Goal: Find specific page/section

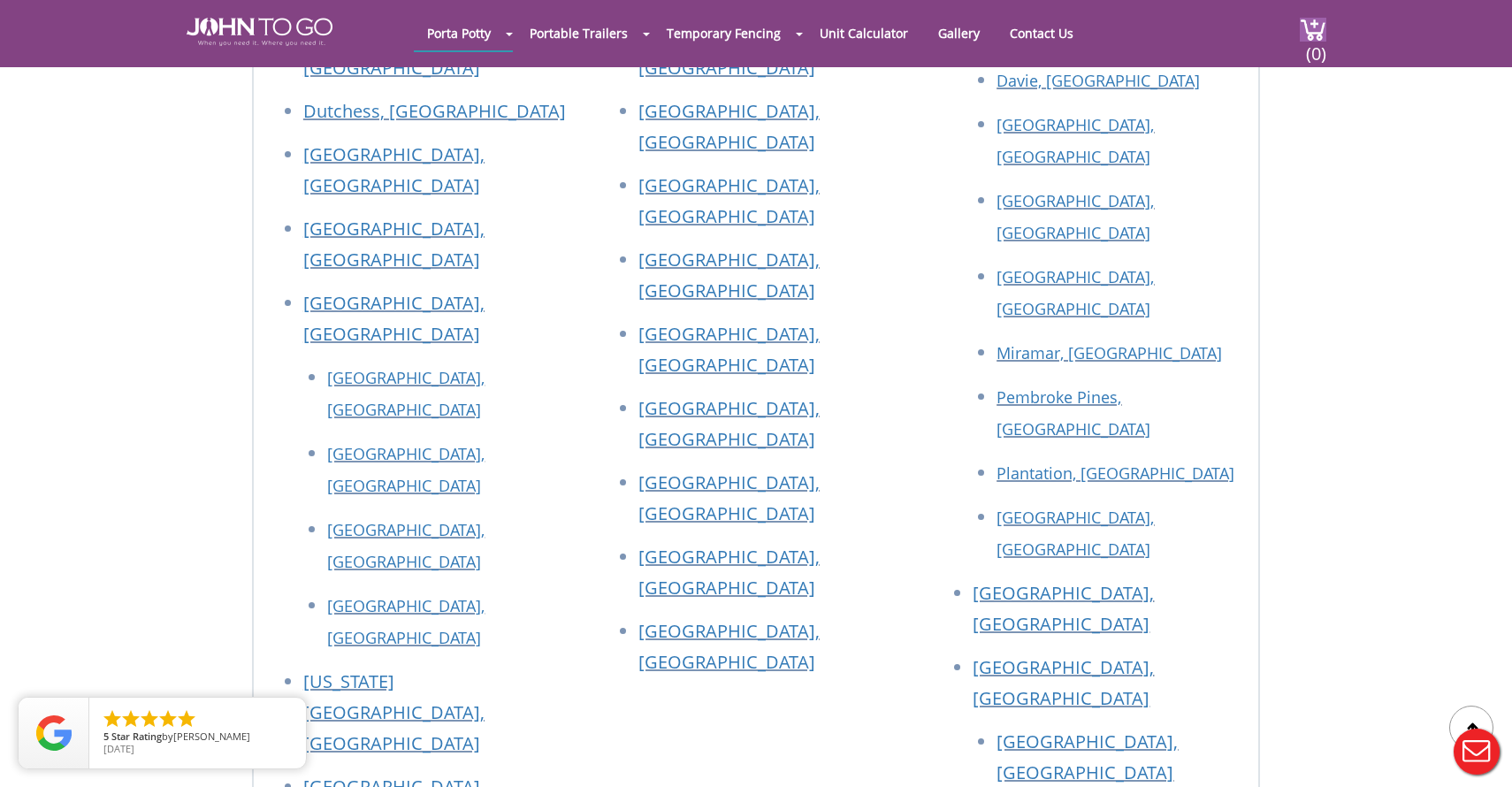
scroll to position [7429, 0]
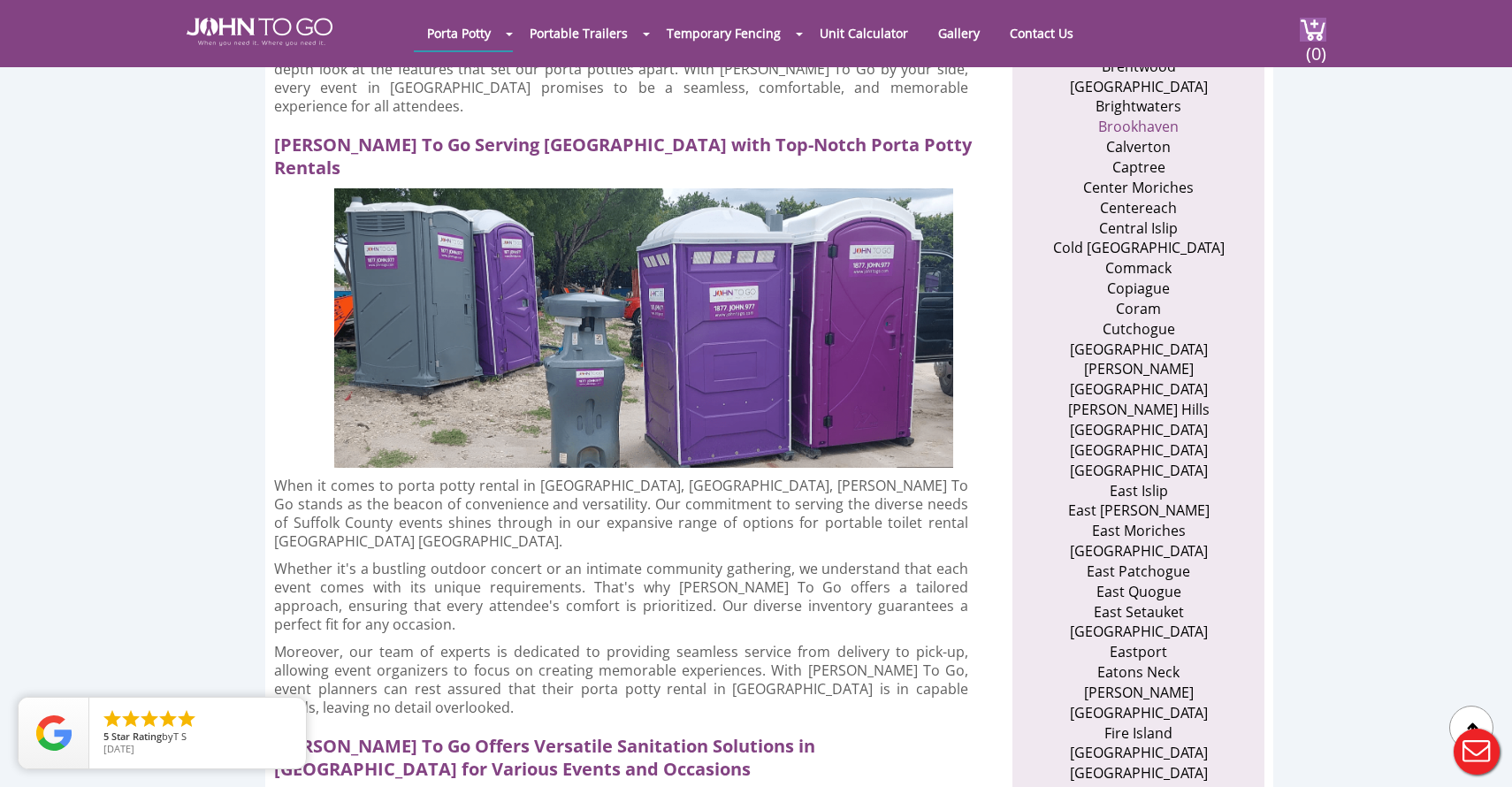
scroll to position [991, 0]
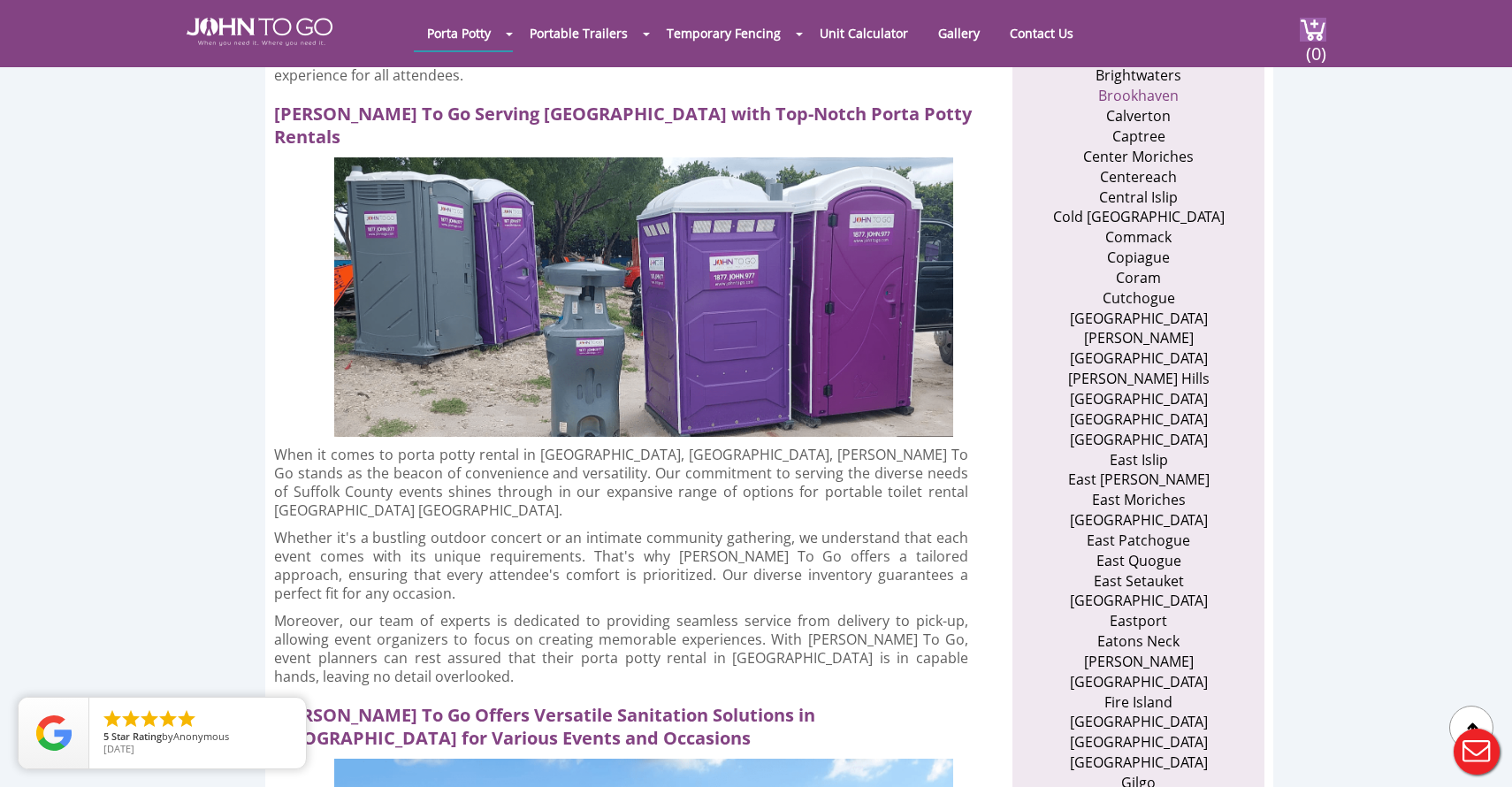
click at [1125, 320] on li "[GEOGRAPHIC_DATA]" at bounding box center [1139, 318] width 172 height 20
click at [1147, 327] on li "[GEOGRAPHIC_DATA]" at bounding box center [1139, 318] width 172 height 20
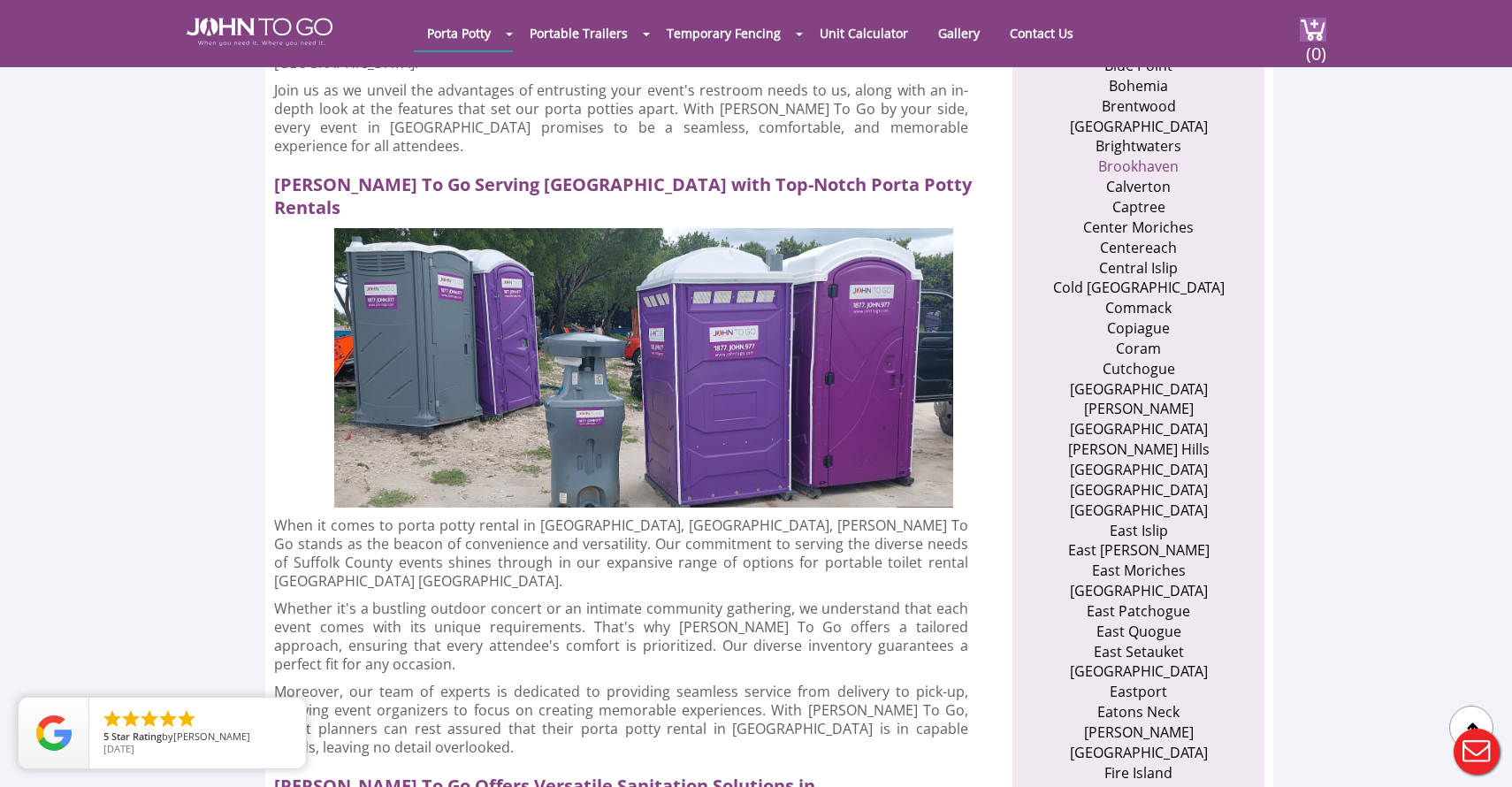
scroll to position [885, 0]
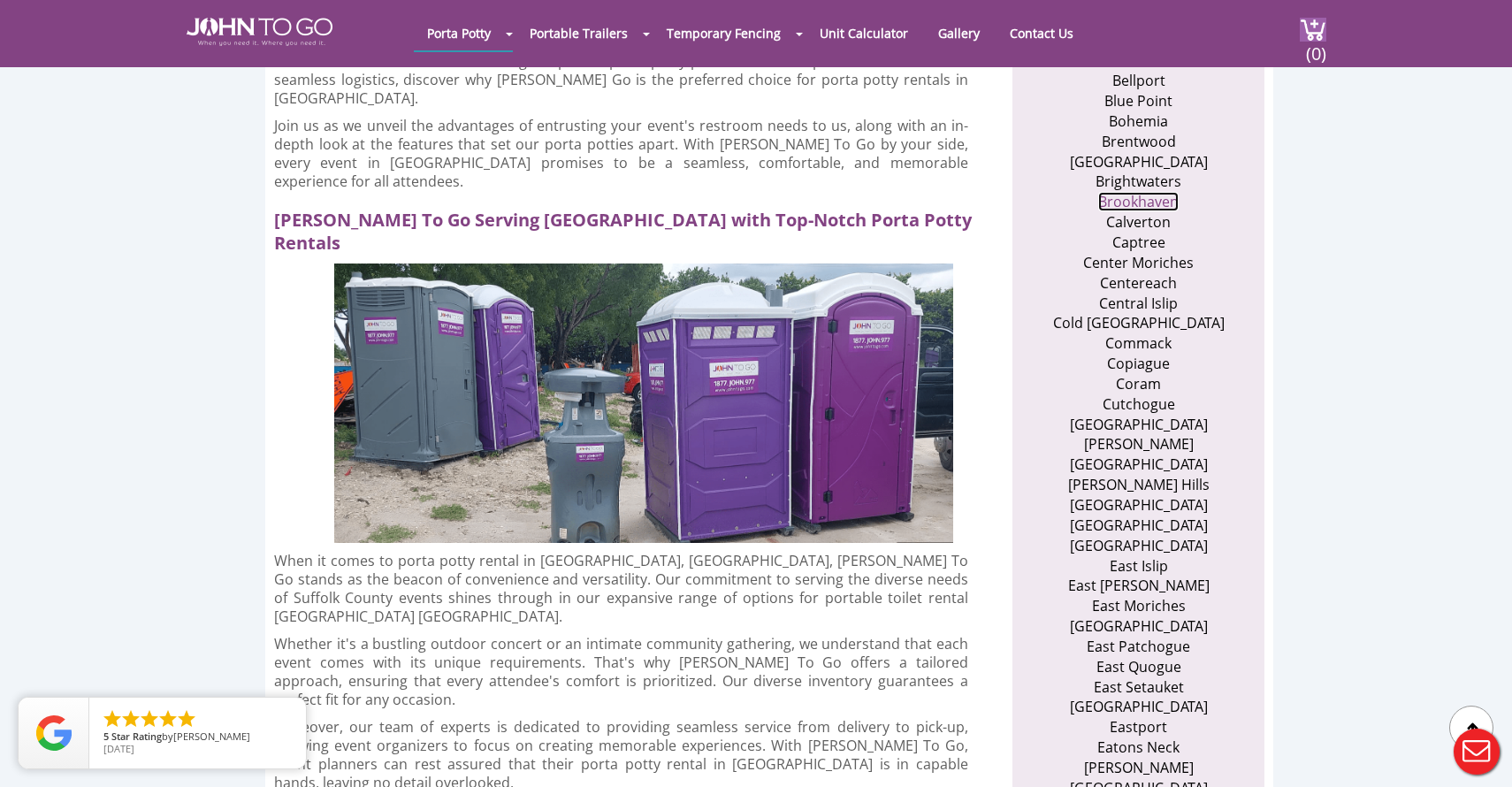
click at [1148, 203] on link "Brookhaven" at bounding box center [1139, 202] width 80 height 19
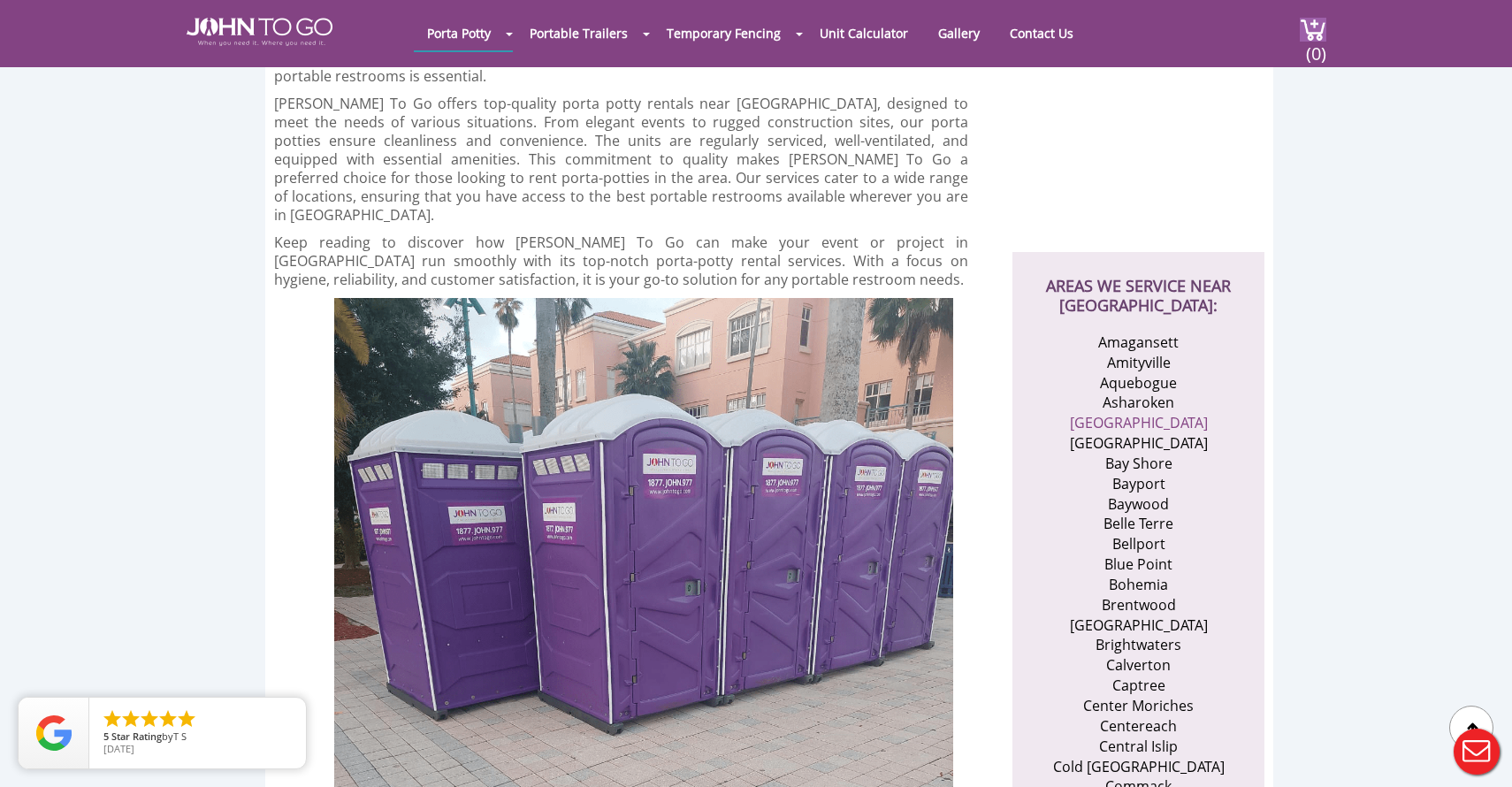
scroll to position [425, 0]
